Goal: Task Accomplishment & Management: Use online tool/utility

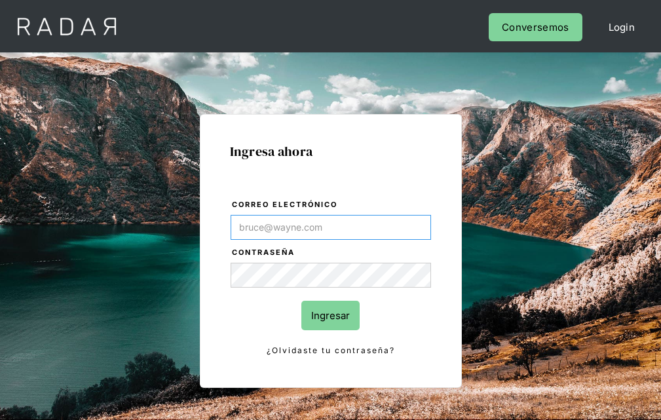
type input "[EMAIL_ADDRESS][PERSON_NAME][DOMAIN_NAME]"
click at [330, 315] on input "Ingresar" at bounding box center [330, 315] width 58 height 29
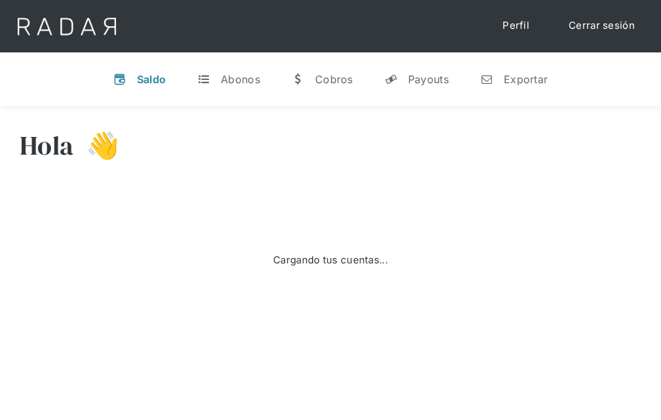
select select "prontopaga"
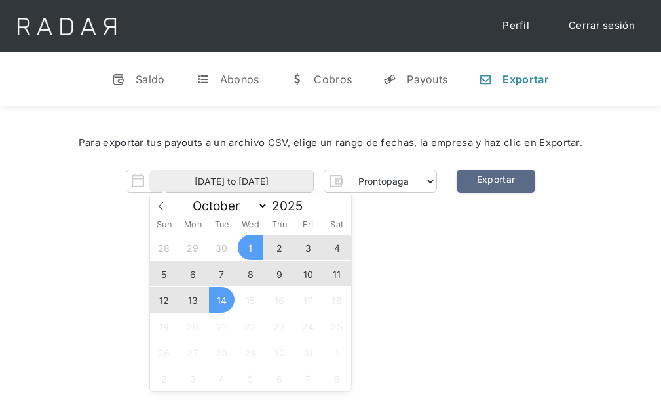
click at [193, 300] on span "13" at bounding box center [193, 300] width 26 height 26
type input "13-10-2025"
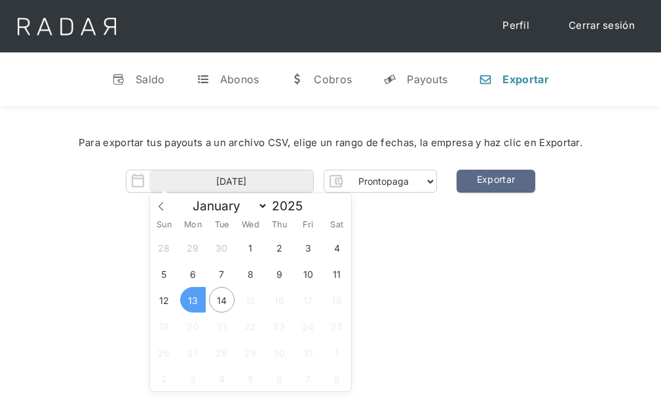
click at [193, 300] on span "13" at bounding box center [193, 300] width 26 height 26
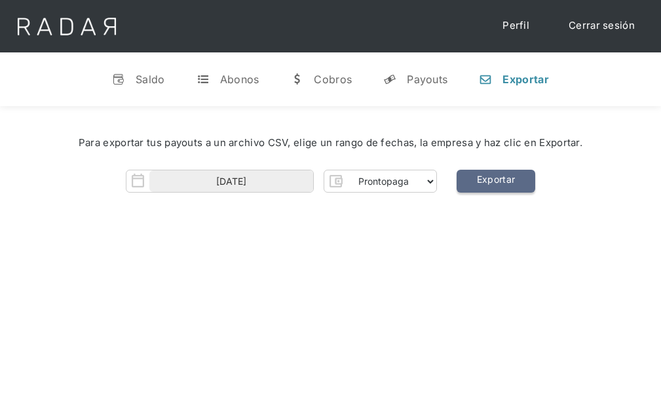
click at [495, 181] on link "Exportar" at bounding box center [496, 181] width 79 height 23
